Goal: Task Accomplishment & Management: Use online tool/utility

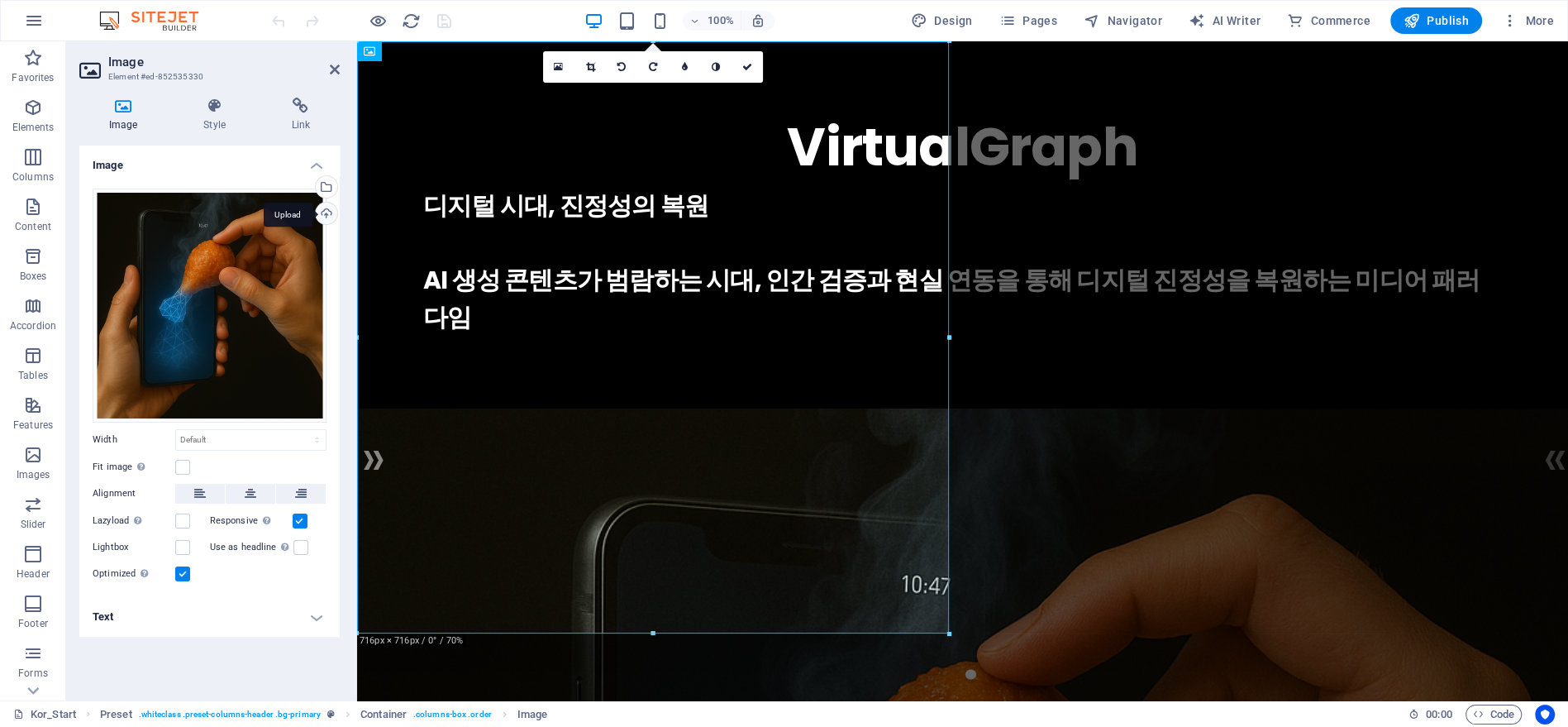
click at [321, 206] on div "Upload" at bounding box center [325, 215] width 25 height 25
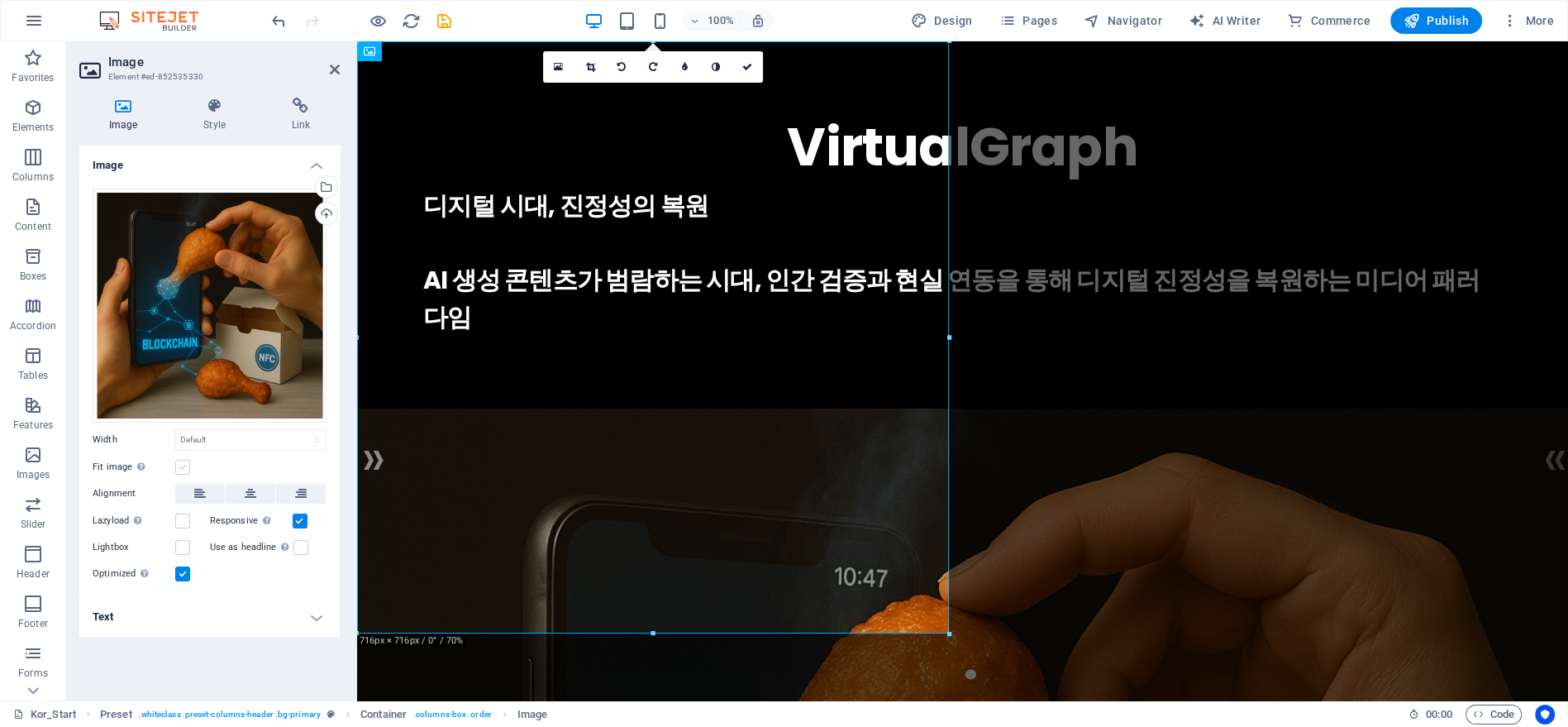
click at [184, 462] on label at bounding box center [183, 467] width 15 height 15
click at [0, 0] on input "Fit image Automatically fit image to a fixed width and height" at bounding box center [0, 0] width 0 height 0
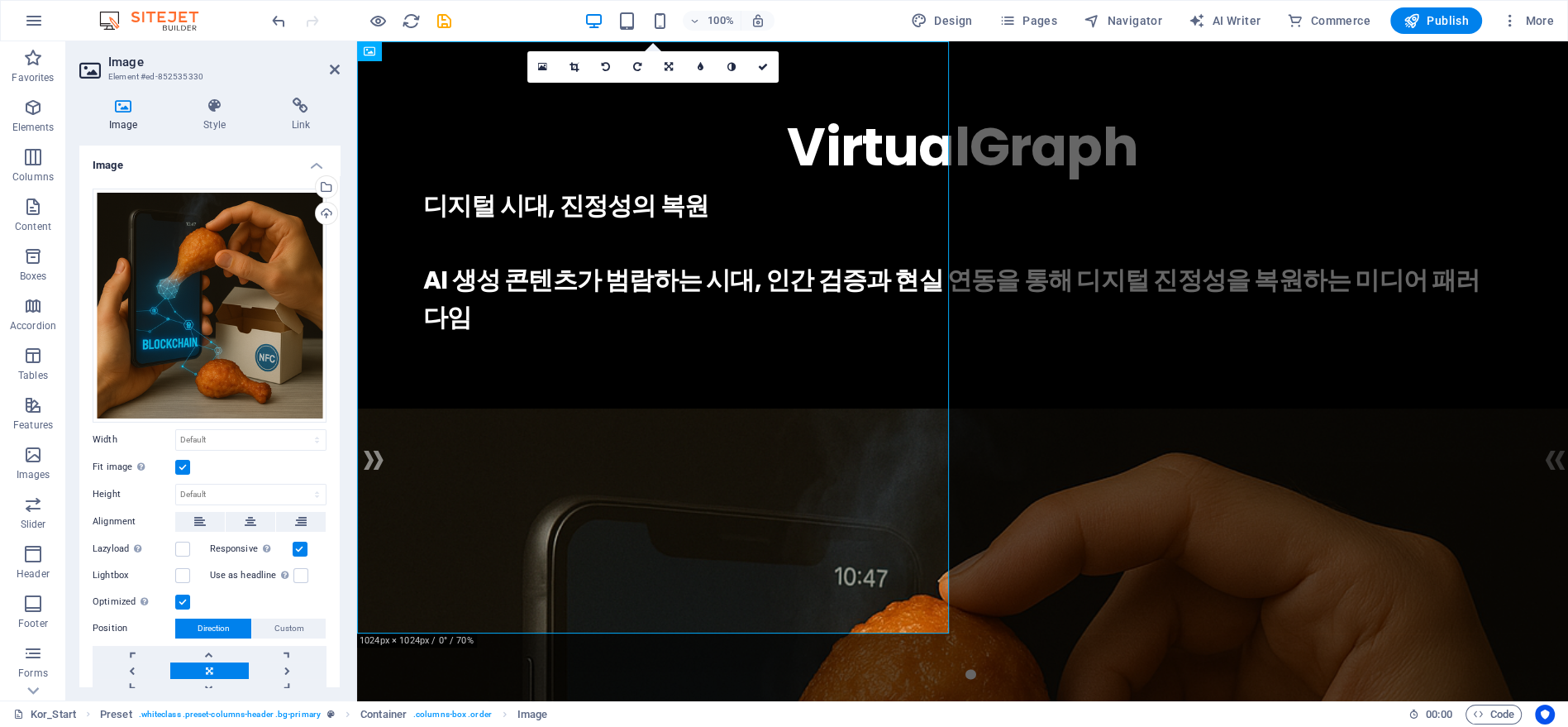
click at [184, 462] on label at bounding box center [183, 467] width 15 height 15
click at [0, 0] on input "Fit image Automatically fit image to a fixed width and height" at bounding box center [0, 0] width 0 height 0
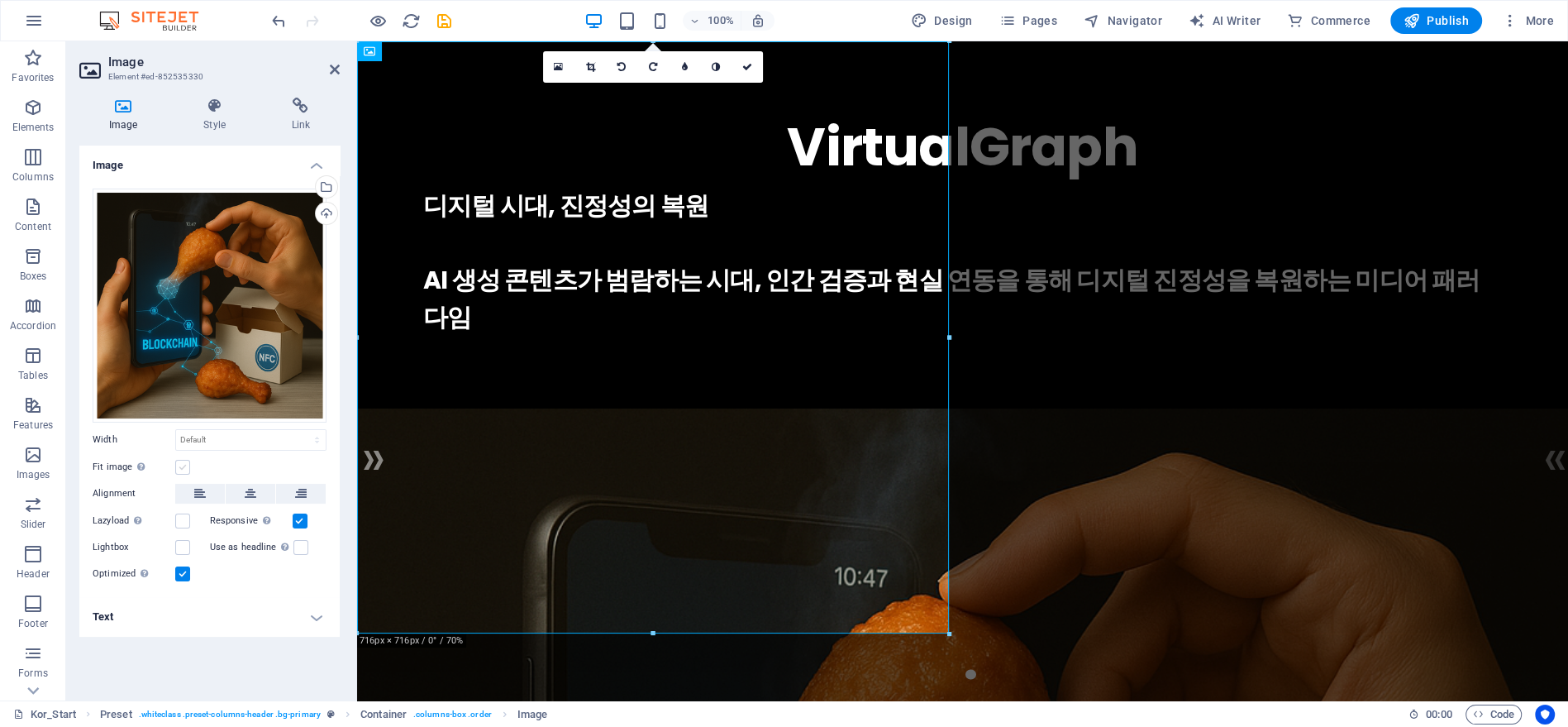
click at [184, 462] on label at bounding box center [183, 467] width 15 height 15
click at [0, 0] on input "Fit image Automatically fit image to a fixed width and height" at bounding box center [0, 0] width 0 height 0
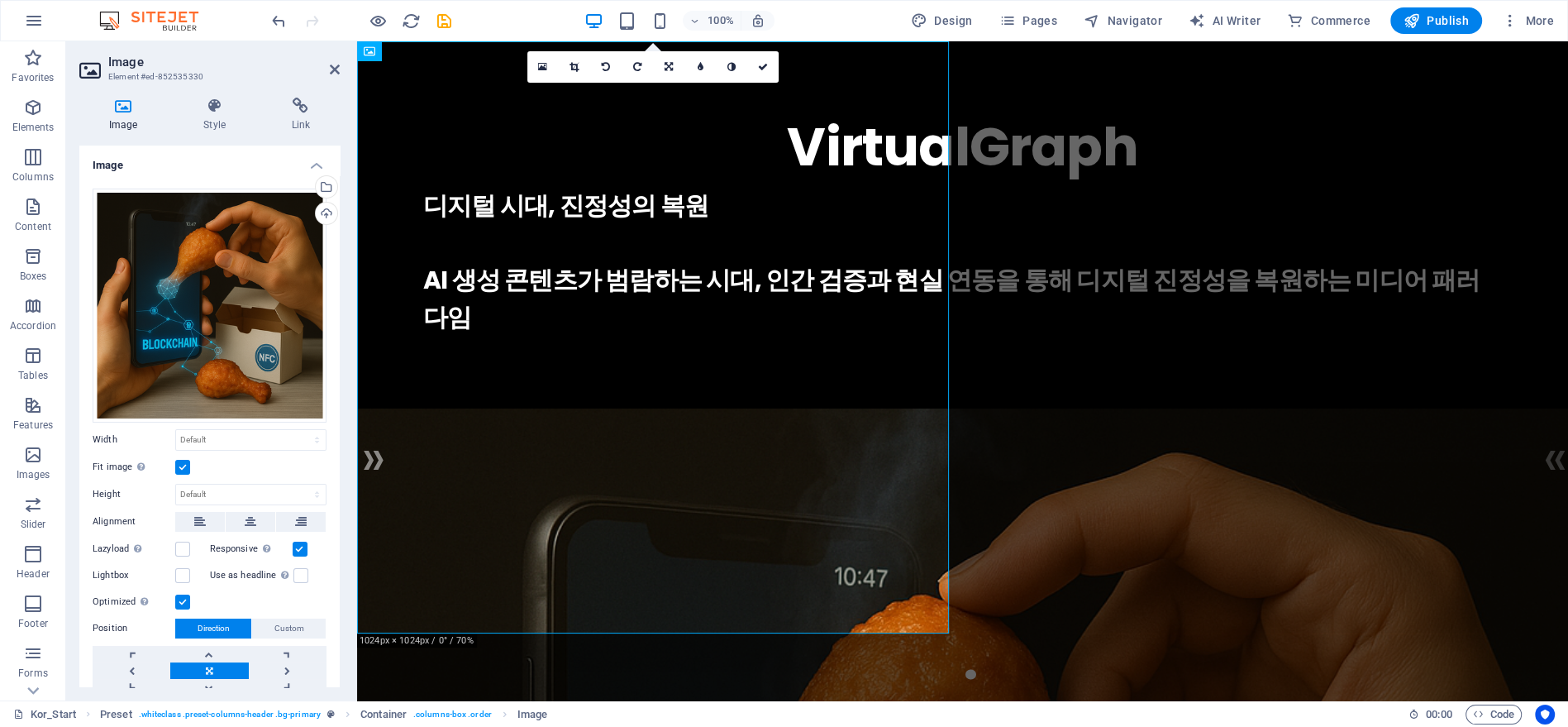
click at [184, 462] on label at bounding box center [183, 467] width 15 height 15
click at [0, 0] on input "Fit image Automatically fit image to a fixed width and height" at bounding box center [0, 0] width 0 height 0
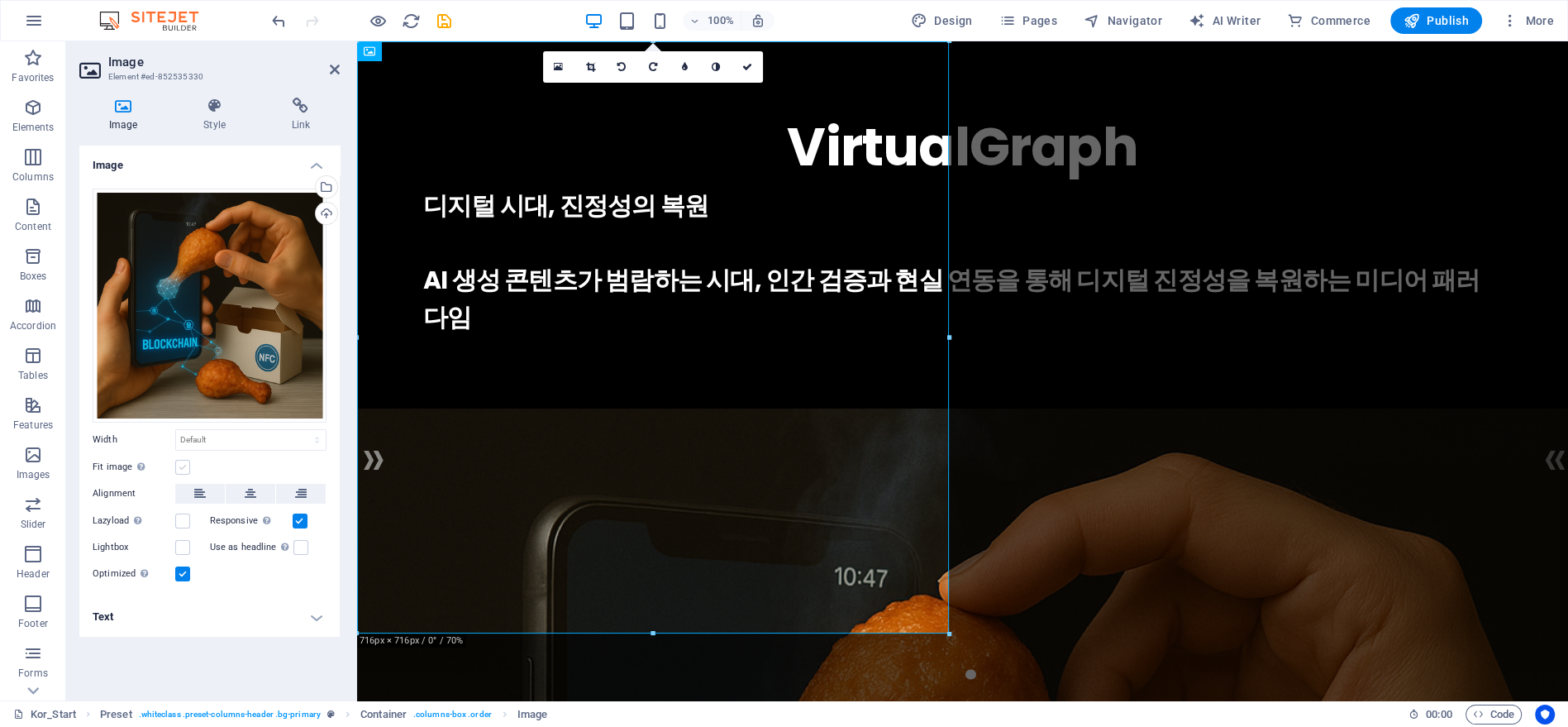
click at [184, 462] on label at bounding box center [183, 467] width 15 height 15
click at [0, 0] on input "Fit image Automatically fit image to a fixed width and height" at bounding box center [0, 0] width 0 height 0
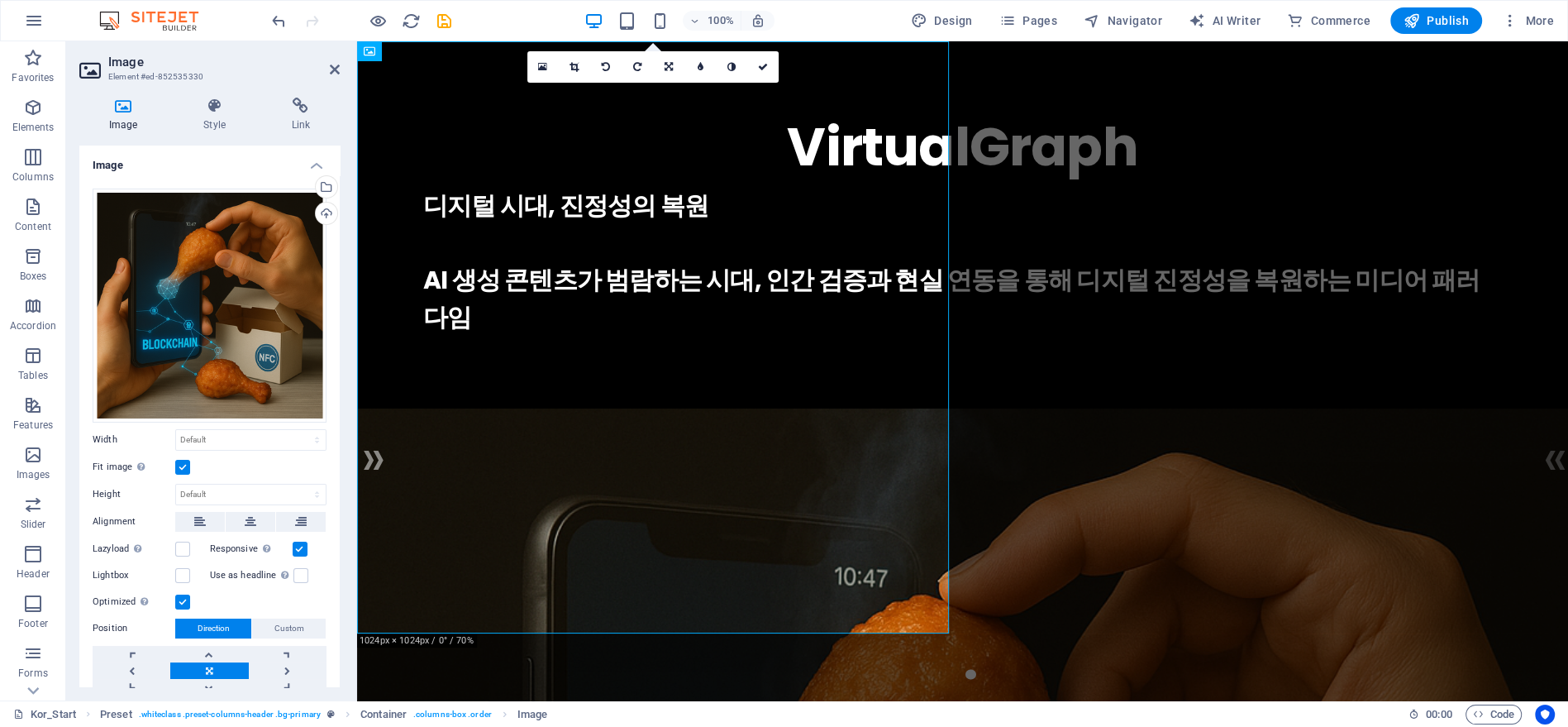
click at [184, 462] on label at bounding box center [183, 467] width 15 height 15
click at [0, 0] on input "Fit image Automatically fit image to a fixed width and height" at bounding box center [0, 0] width 0 height 0
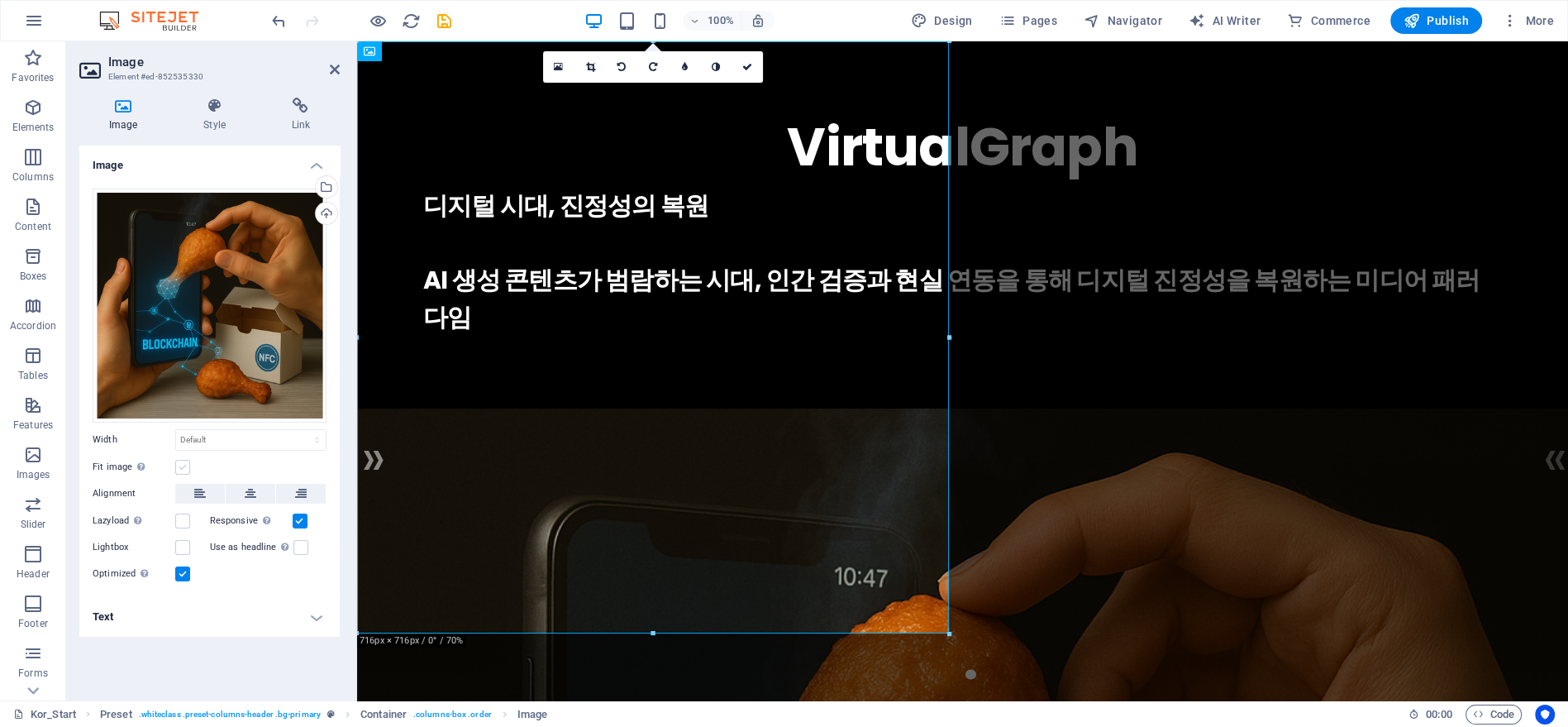
click at [184, 462] on label at bounding box center [183, 467] width 15 height 15
click at [0, 0] on input "Fit image Automatically fit image to a fixed width and height" at bounding box center [0, 0] width 0 height 0
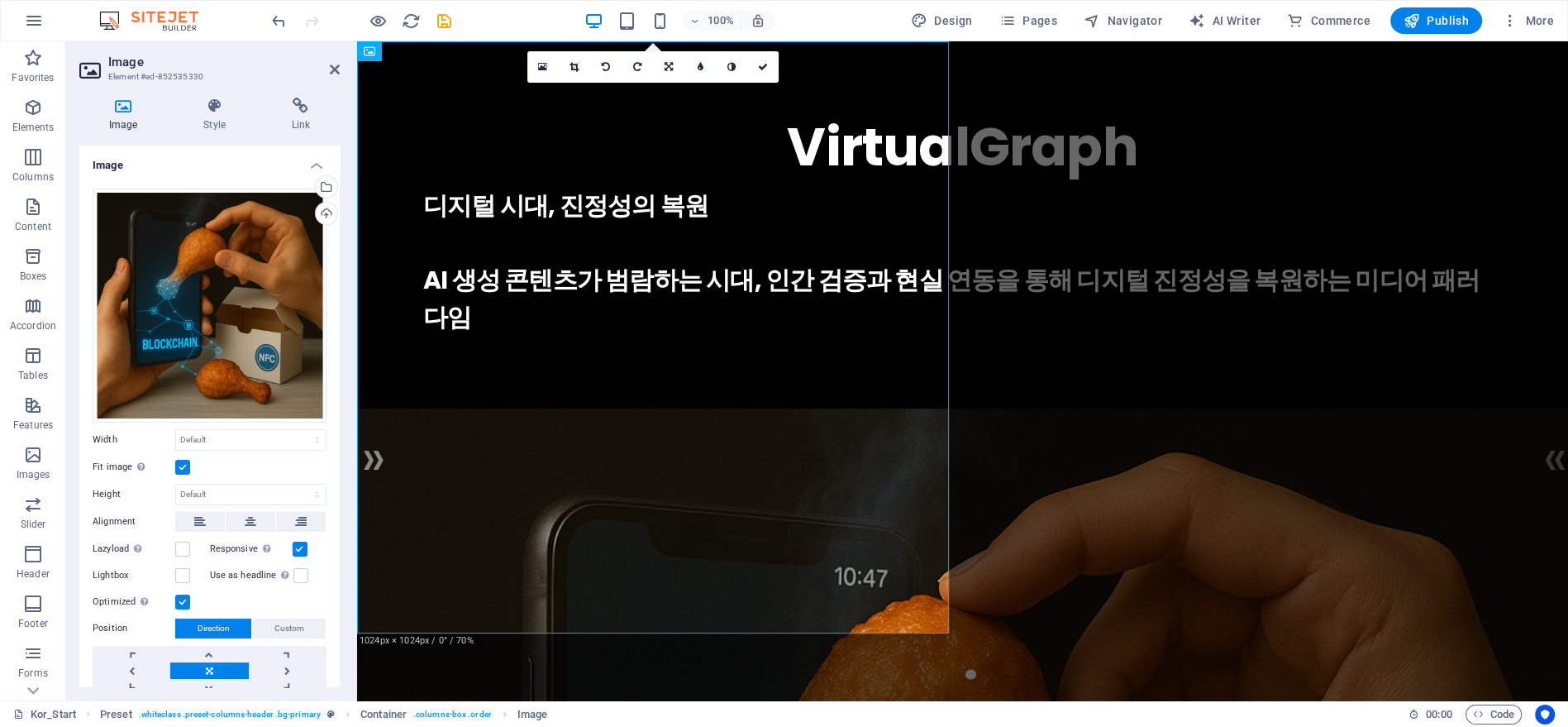
click at [184, 462] on label at bounding box center [183, 467] width 15 height 15
click at [0, 0] on input "Fit image Automatically fit image to a fixed width and height" at bounding box center [0, 0] width 0 height 0
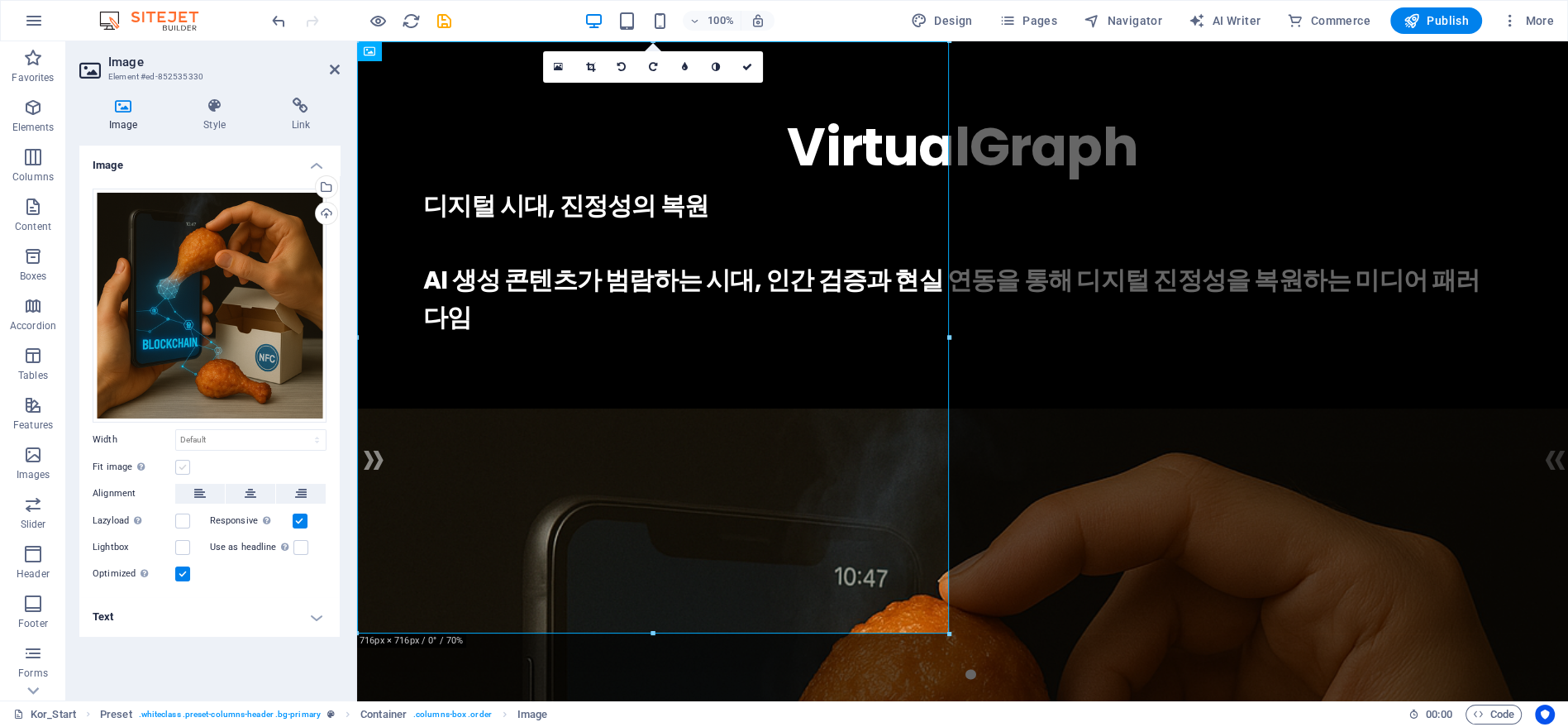
click at [184, 462] on label at bounding box center [183, 467] width 15 height 15
click at [0, 0] on input "Fit image Automatically fit image to a fixed width and height" at bounding box center [0, 0] width 0 height 0
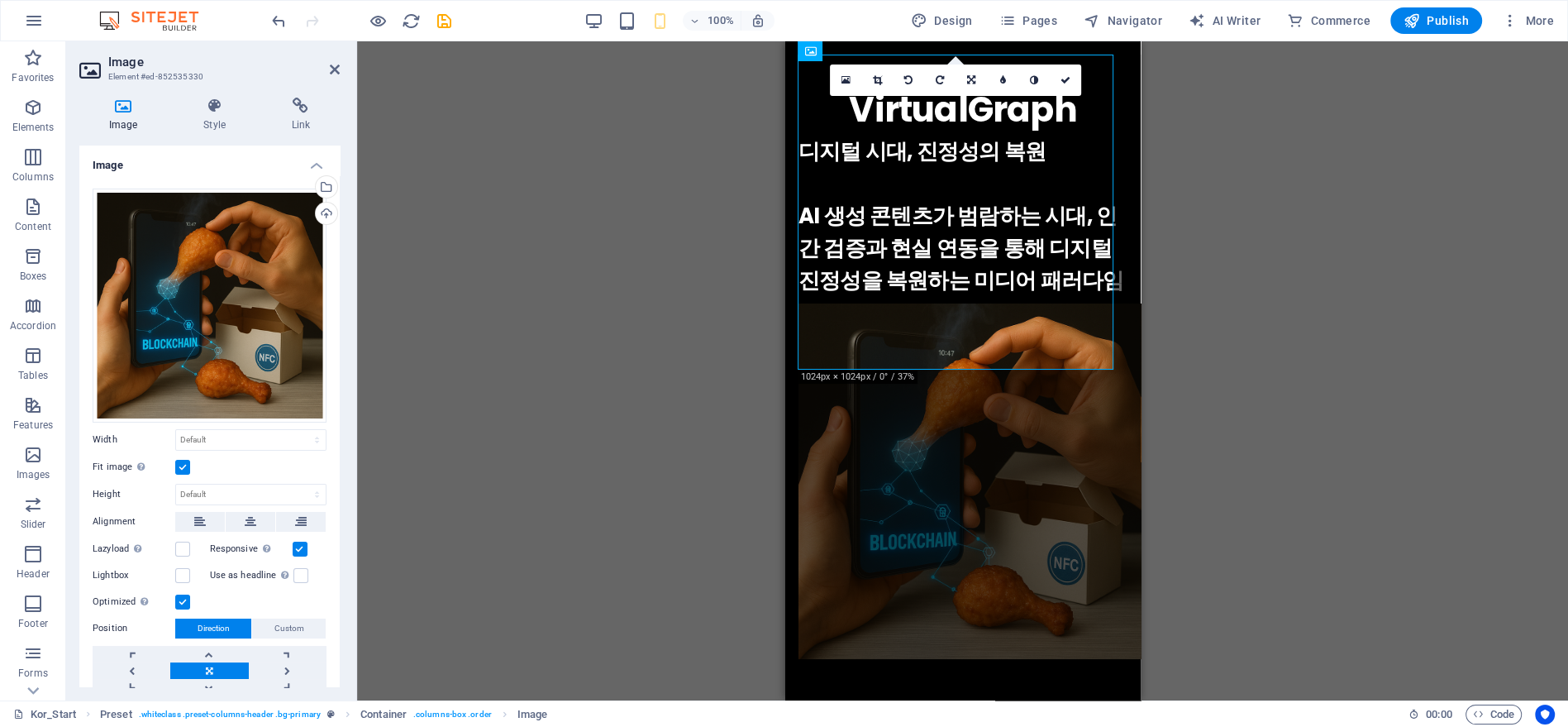
click at [185, 465] on label at bounding box center [183, 467] width 15 height 15
click at [0, 0] on input "Fit image Automatically fit image to a fixed width and height" at bounding box center [0, 0] width 0 height 0
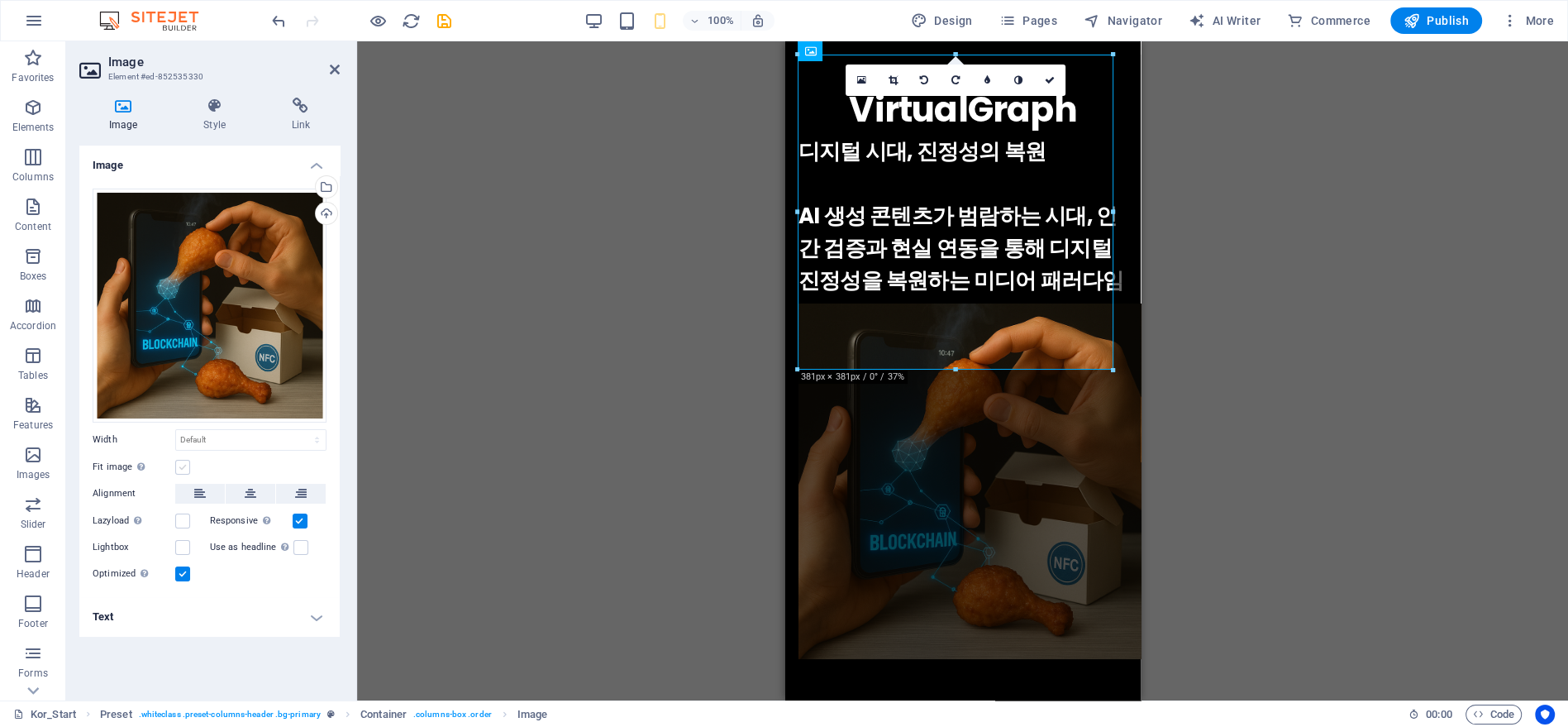
click at [185, 465] on label at bounding box center [183, 467] width 15 height 15
click at [0, 0] on input "Fit image Automatically fit image to a fixed width and height" at bounding box center [0, 0] width 0 height 0
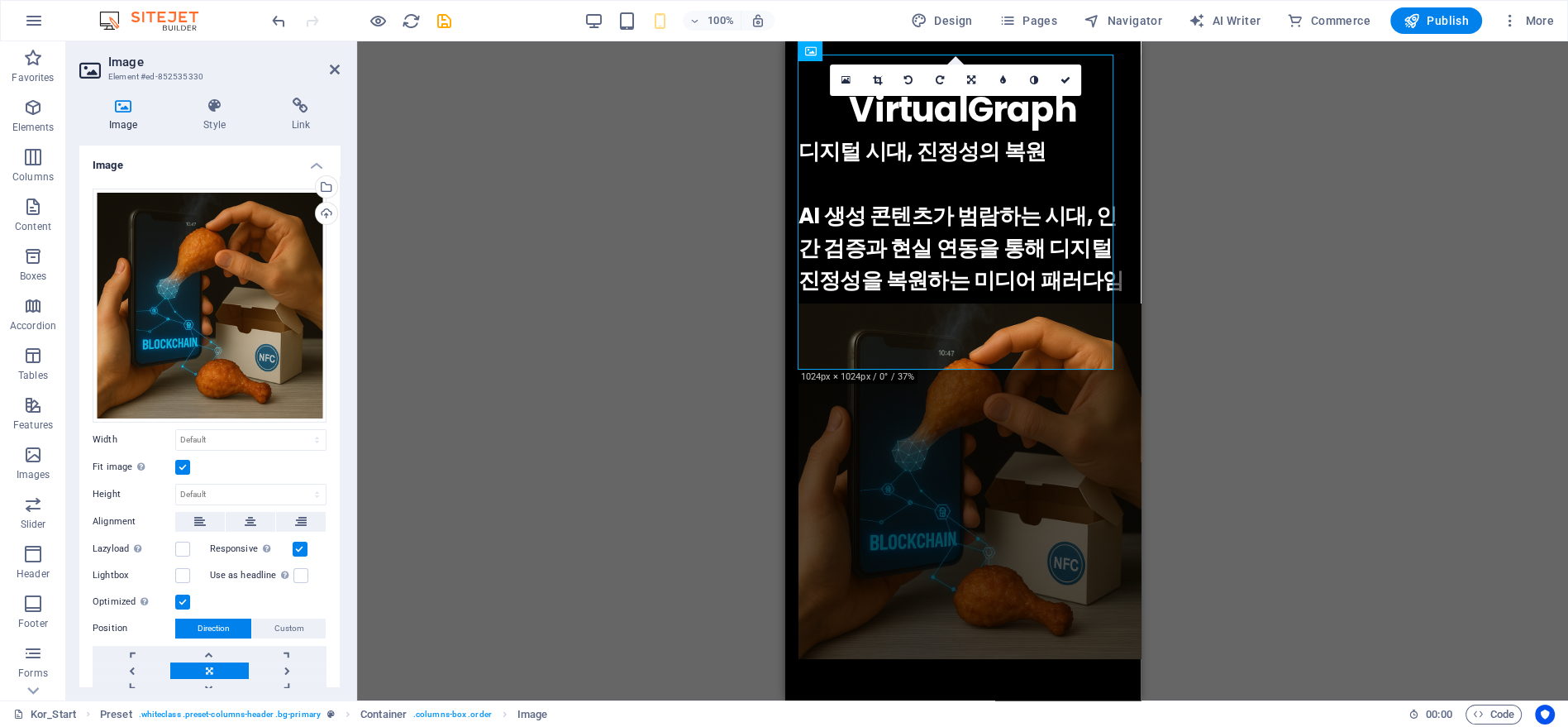
click at [185, 465] on label at bounding box center [183, 467] width 15 height 15
click at [0, 0] on input "Fit image Automatically fit image to a fixed width and height" at bounding box center [0, 0] width 0 height 0
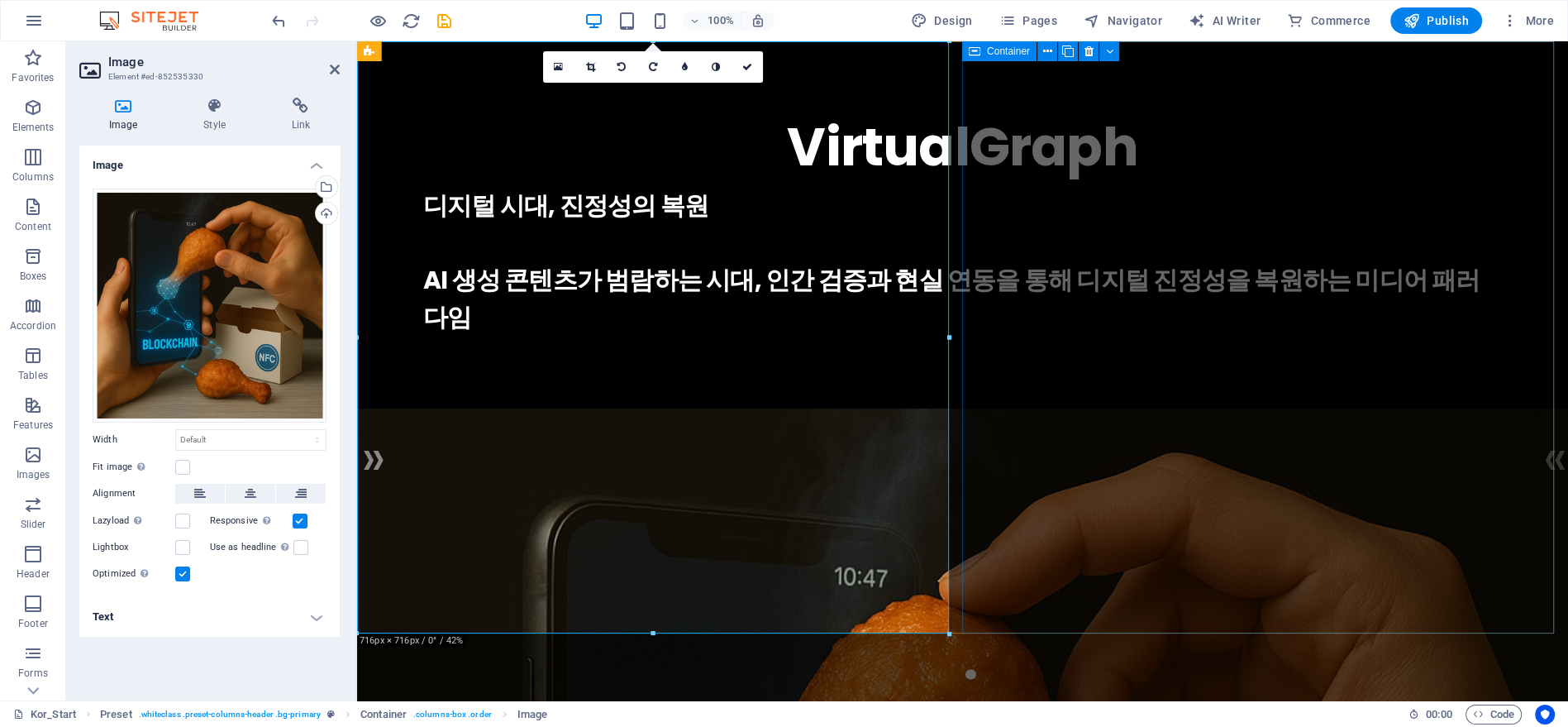
click at [968, 173] on div "VirtualGraph . 디지털 시대, 진정성의 복원 AI 생성 콘텐츠가 범람하는 시대, 인간 검증과 현실 연동을 통해 디지털 진정성을 복원…" at bounding box center [962, 221] width 1211 height 360
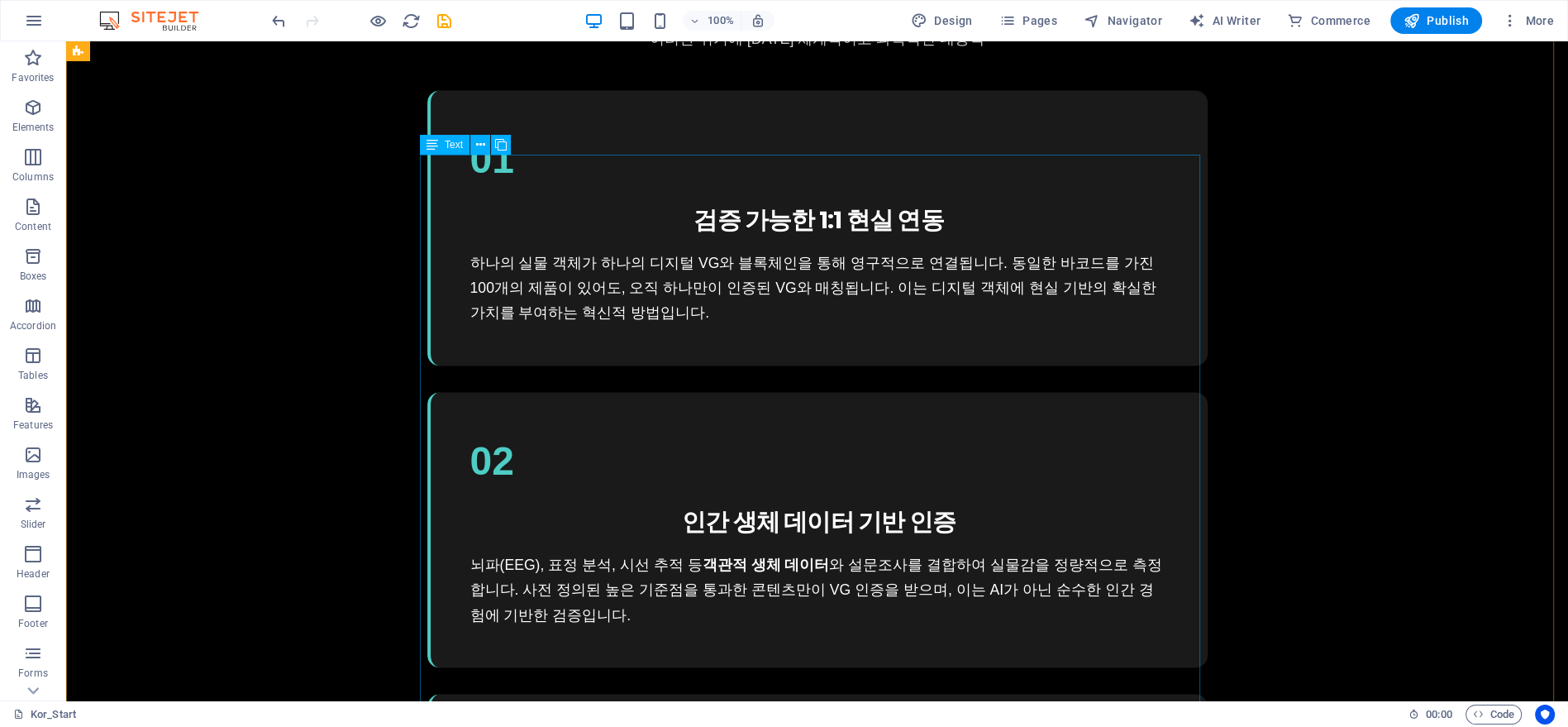
scroll to position [3037, 0]
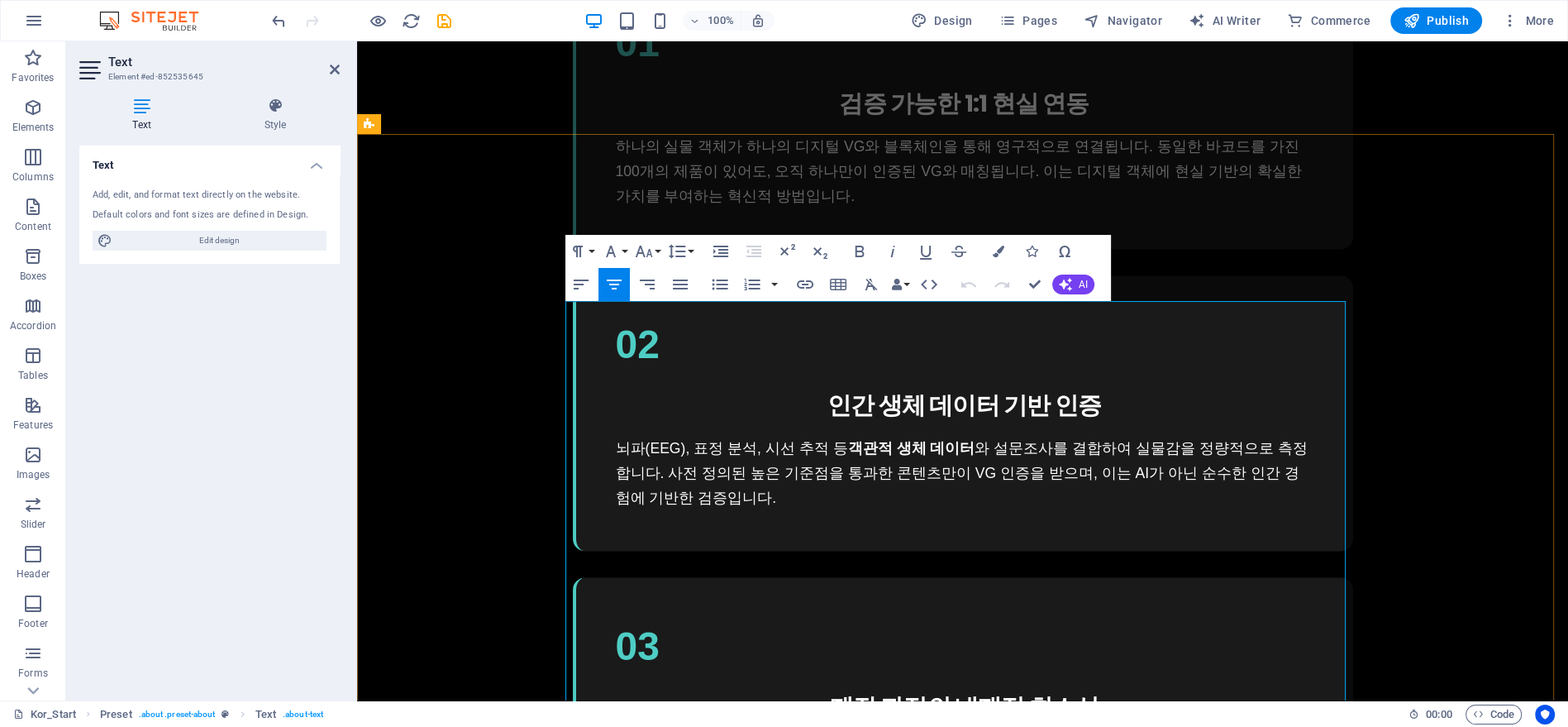
scroll to position [2891, 0]
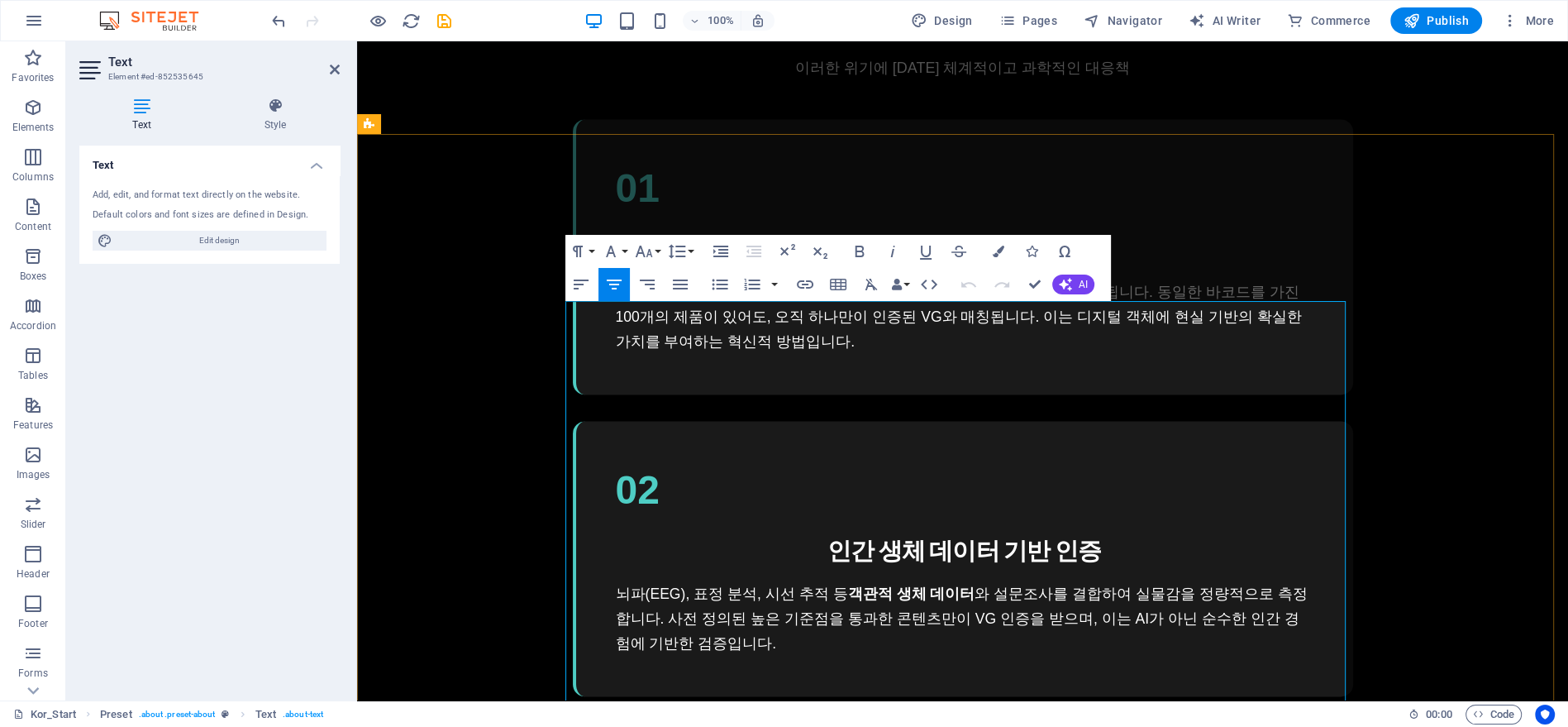
drag, startPoint x: 1118, startPoint y: 340, endPoint x: 1232, endPoint y: 343, distance: 114.0
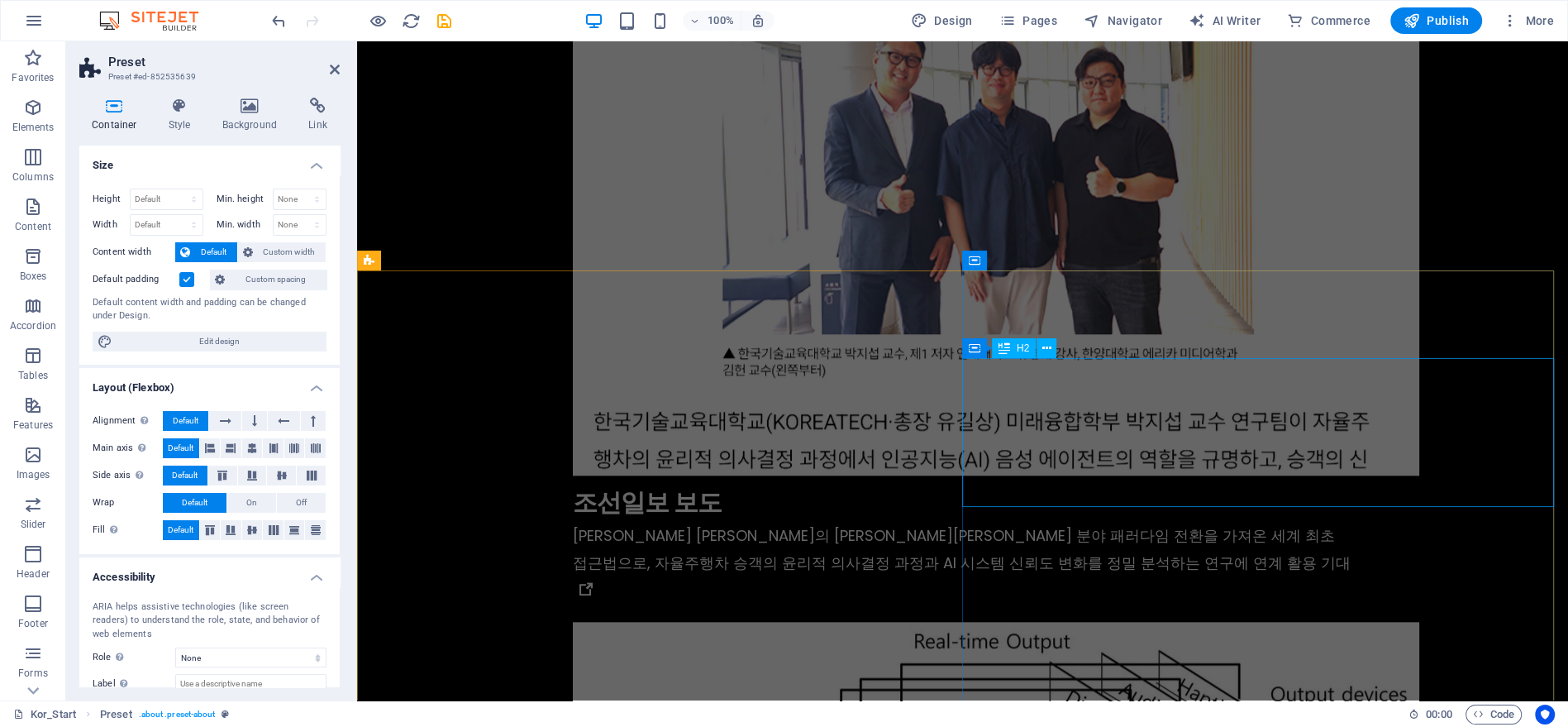
scroll to position [9504, 0]
click at [1448, 22] on span "Publish" at bounding box center [1436, 21] width 65 height 17
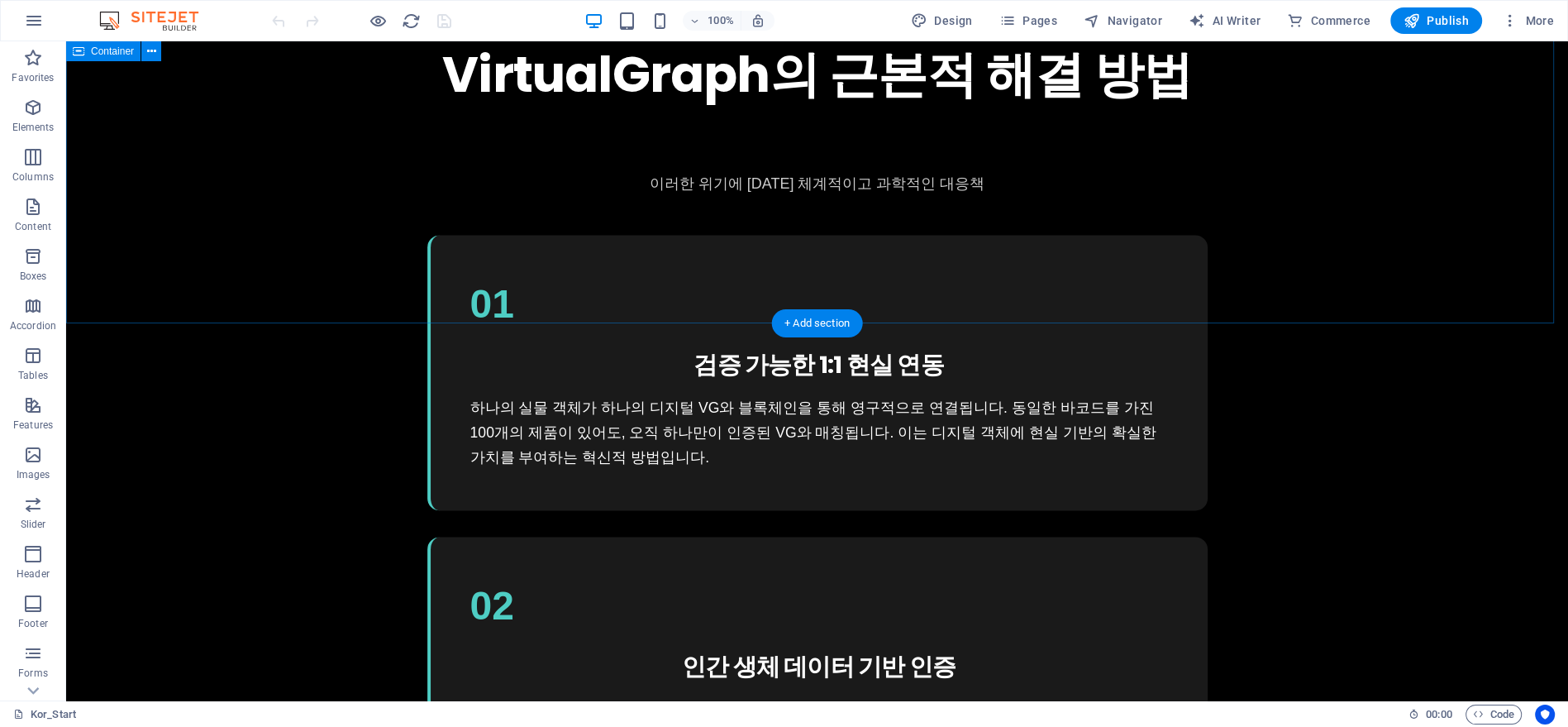
scroll to position [3399, 0]
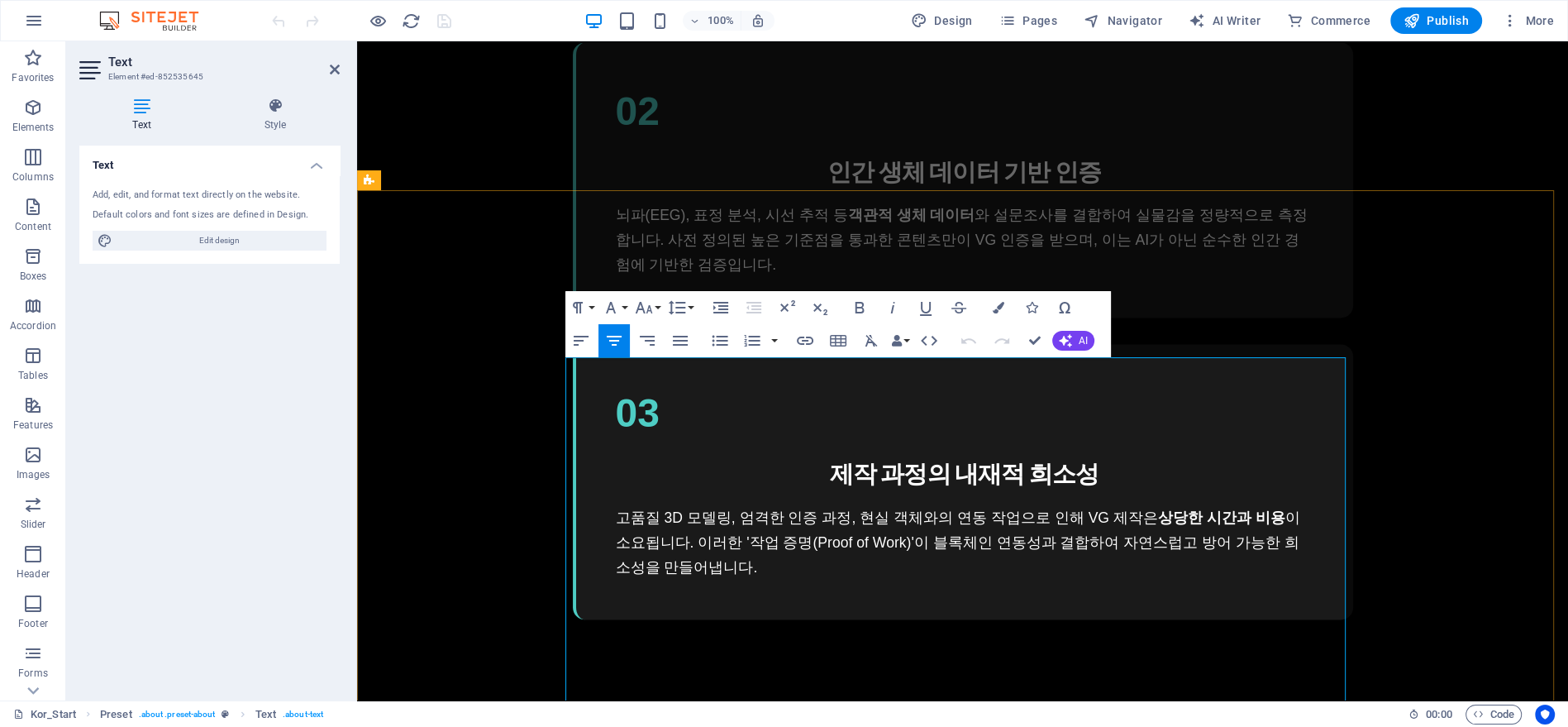
scroll to position [3281, 0]
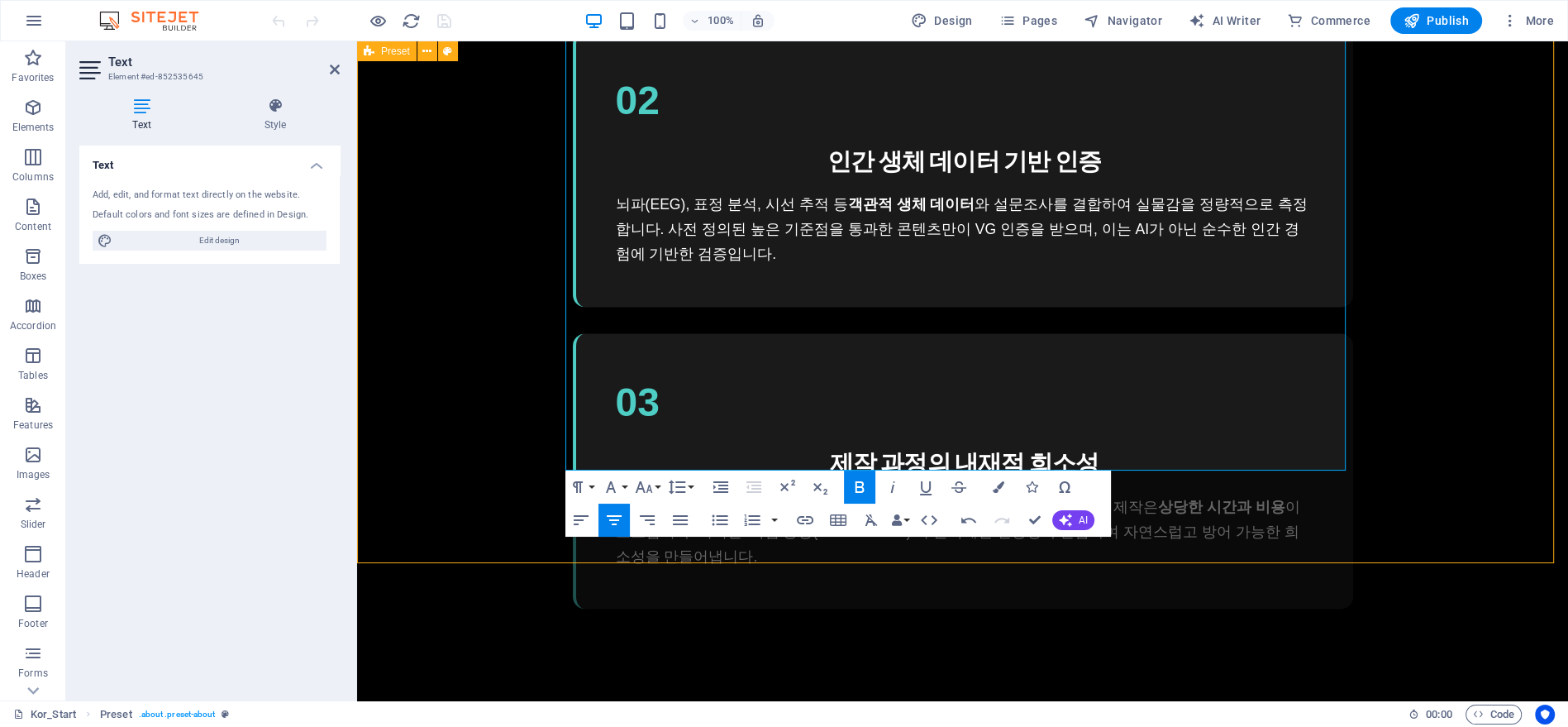
scroll to position [3427, 0]
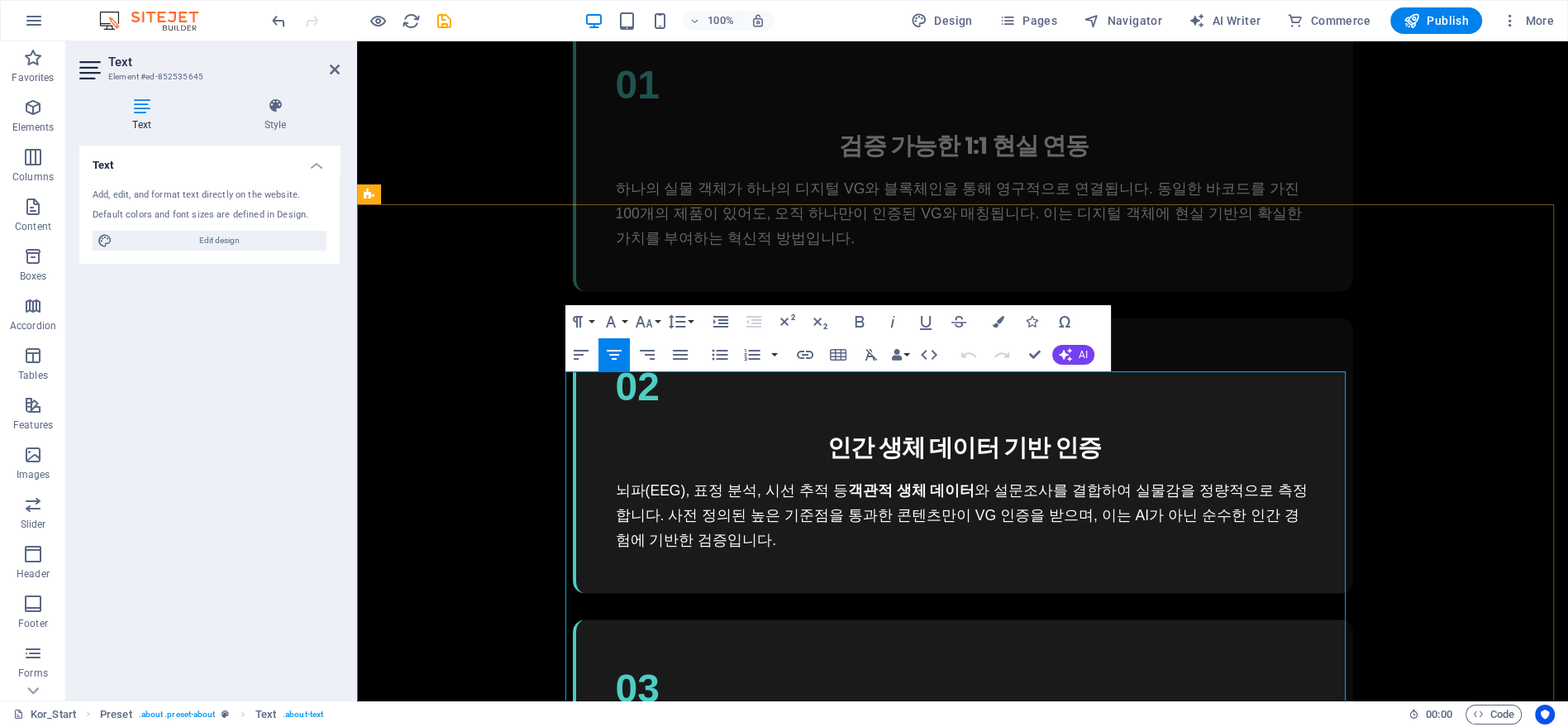
scroll to position [3190, 0]
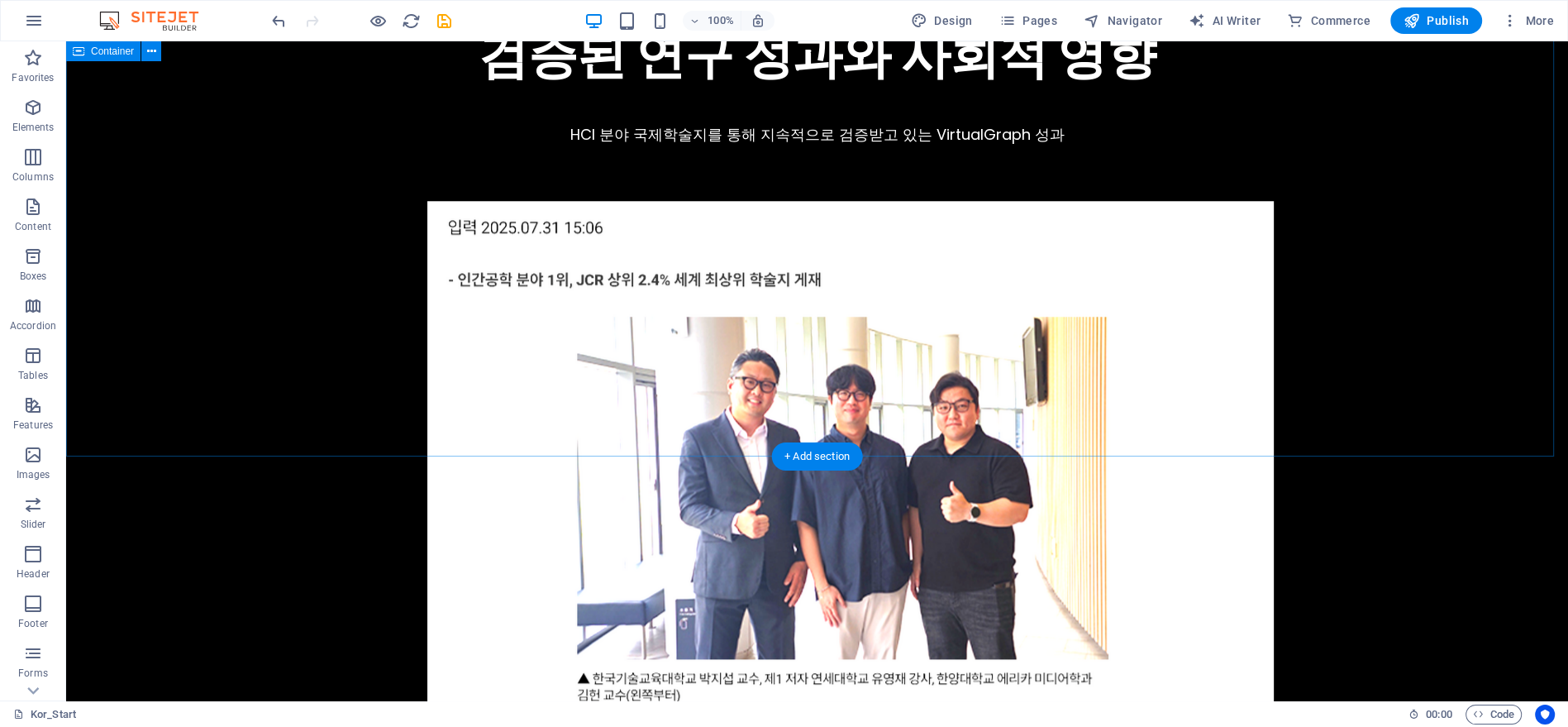
scroll to position [9651, 0]
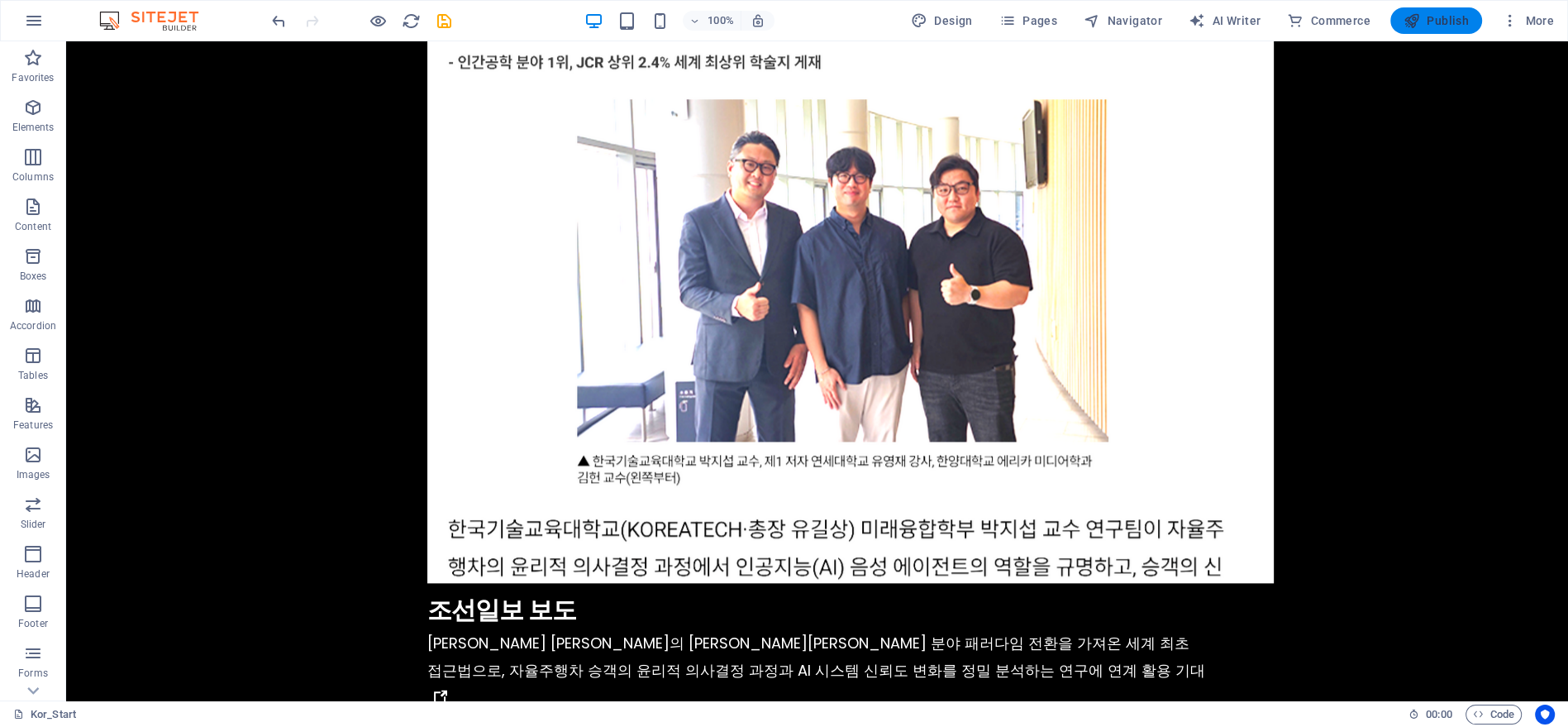
click at [1434, 16] on span "Publish" at bounding box center [1436, 21] width 65 height 17
